Goal: Information Seeking & Learning: Learn about a topic

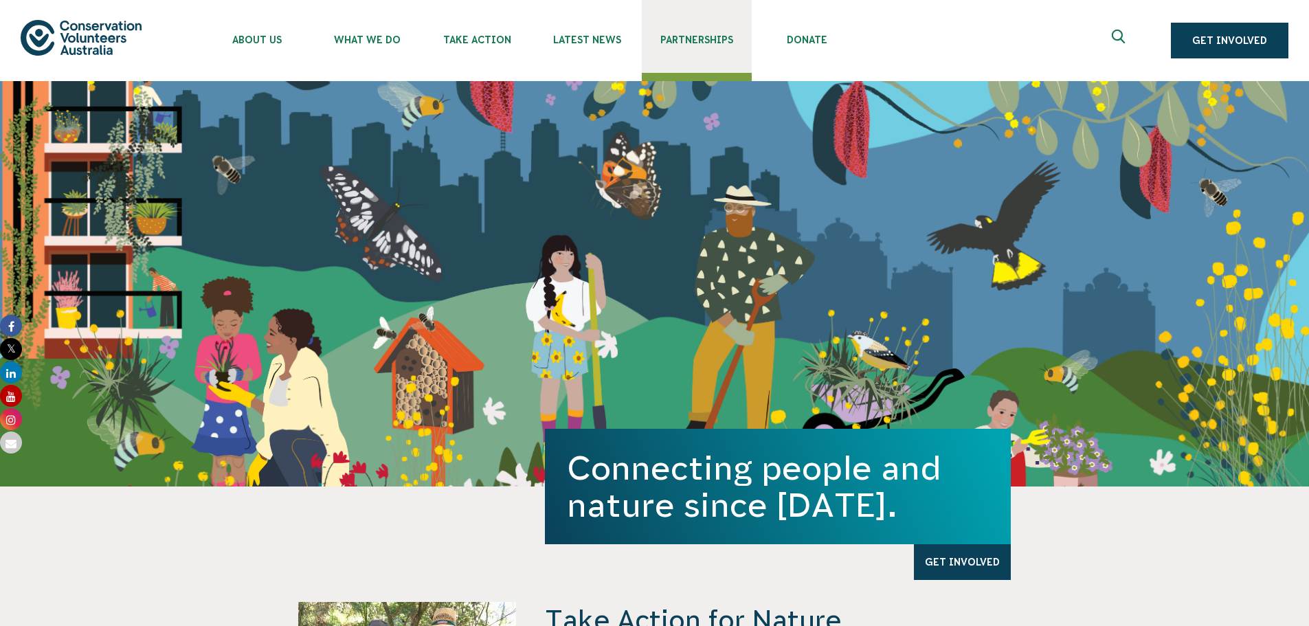
click at [692, 41] on span "Partnerships" at bounding box center [697, 39] width 110 height 11
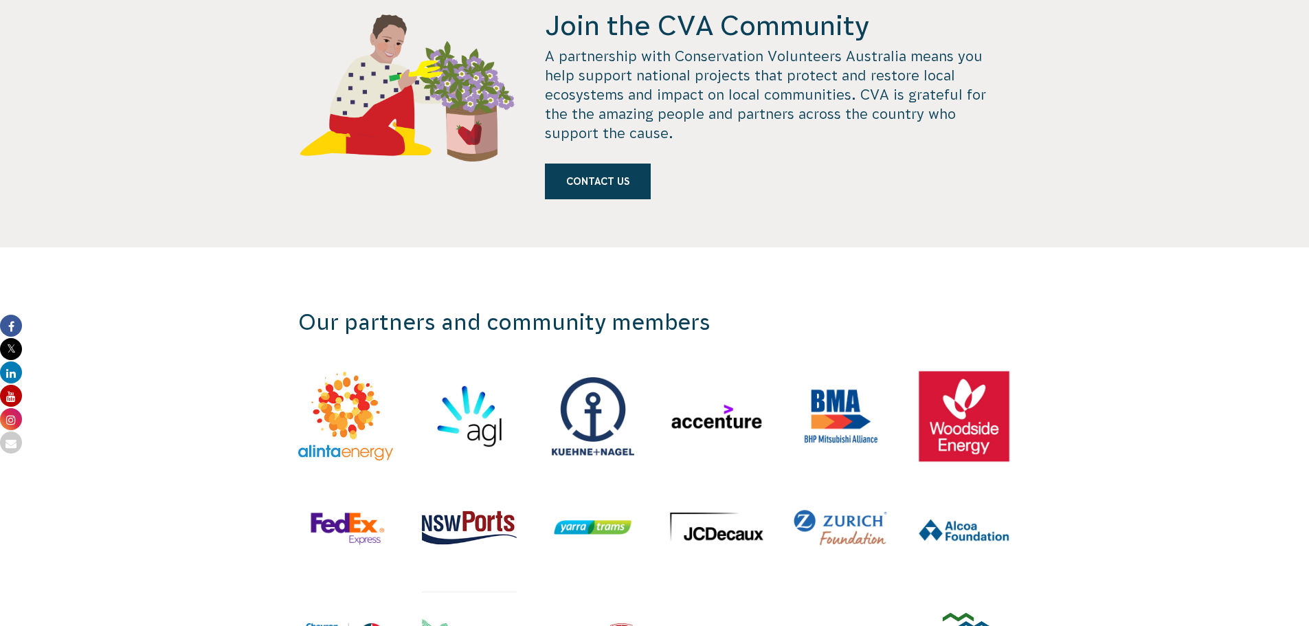
scroll to position [962, 0]
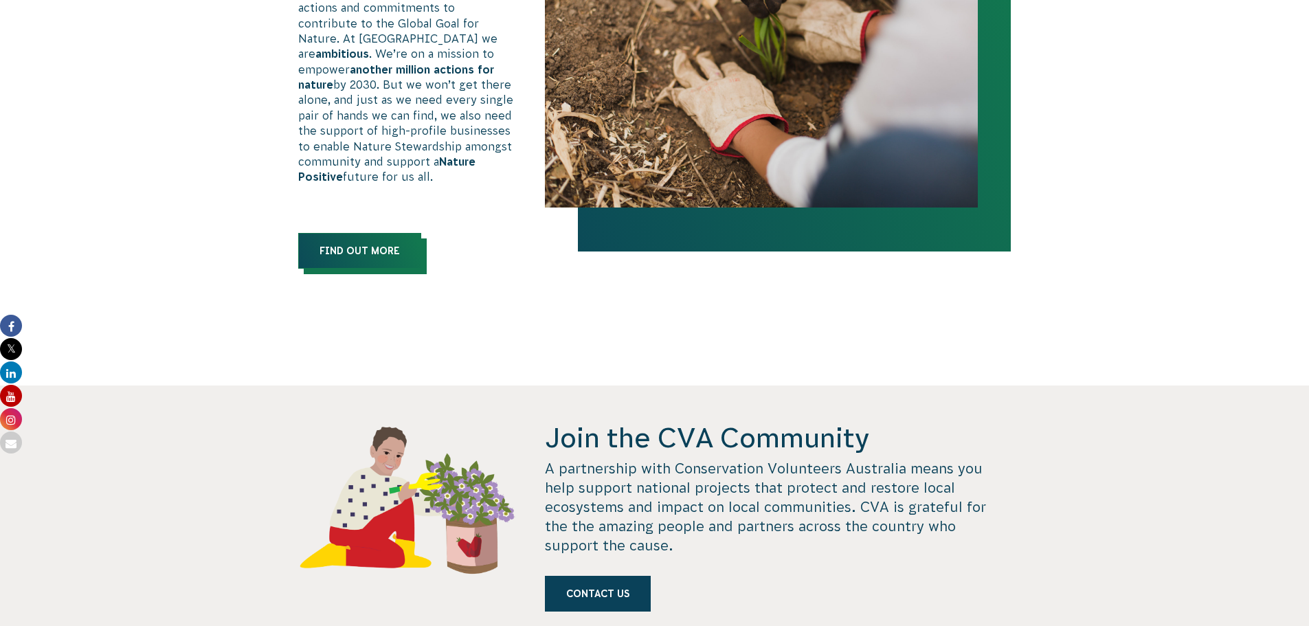
click at [357, 233] on link "Find out more" at bounding box center [359, 251] width 123 height 36
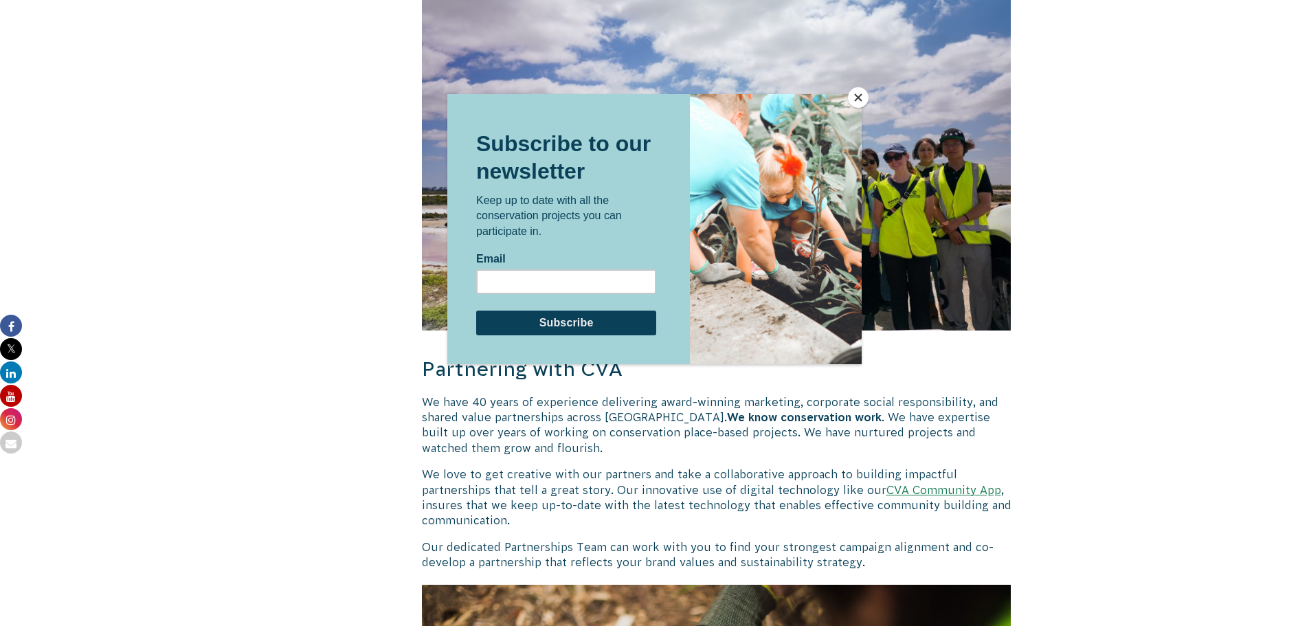
scroll to position [1993, 0]
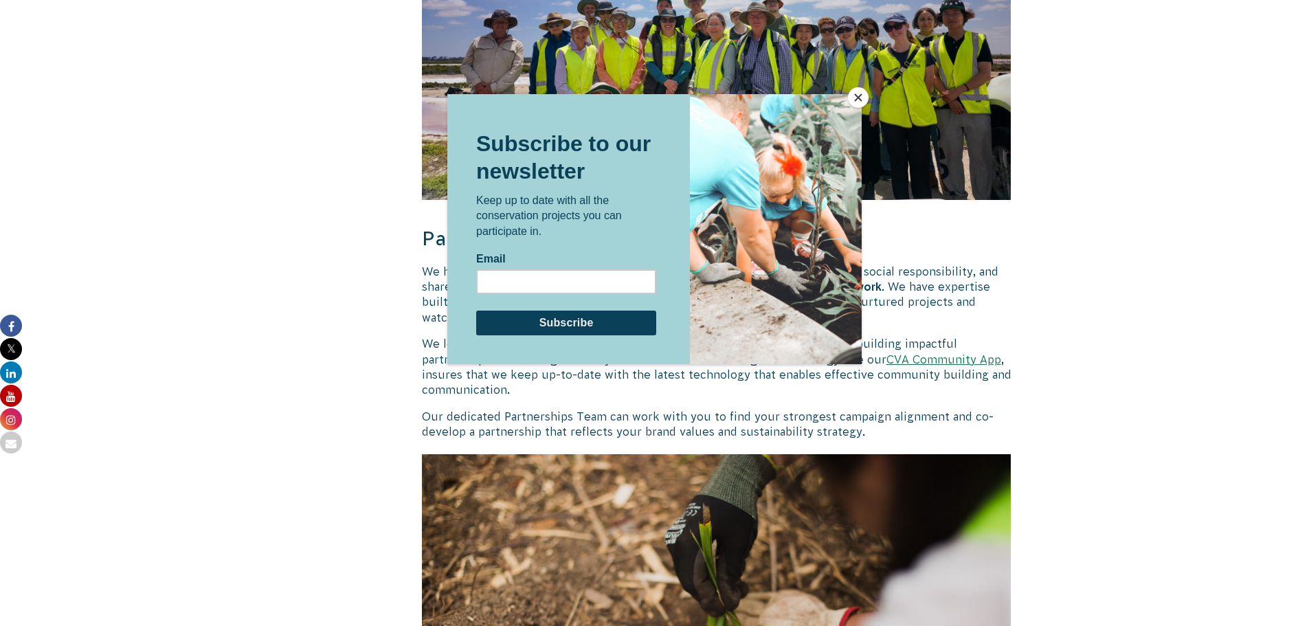
click at [861, 95] on button "Close" at bounding box center [858, 97] width 21 height 21
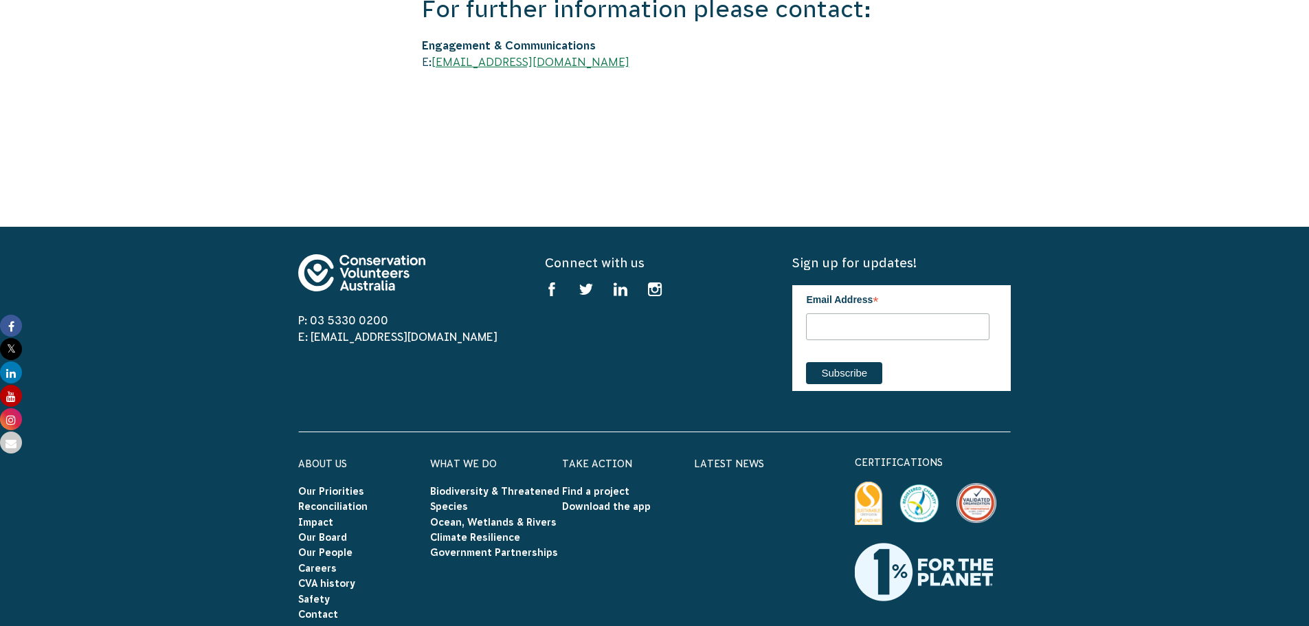
scroll to position [3574, 0]
